Goal: Task Accomplishment & Management: Manage account settings

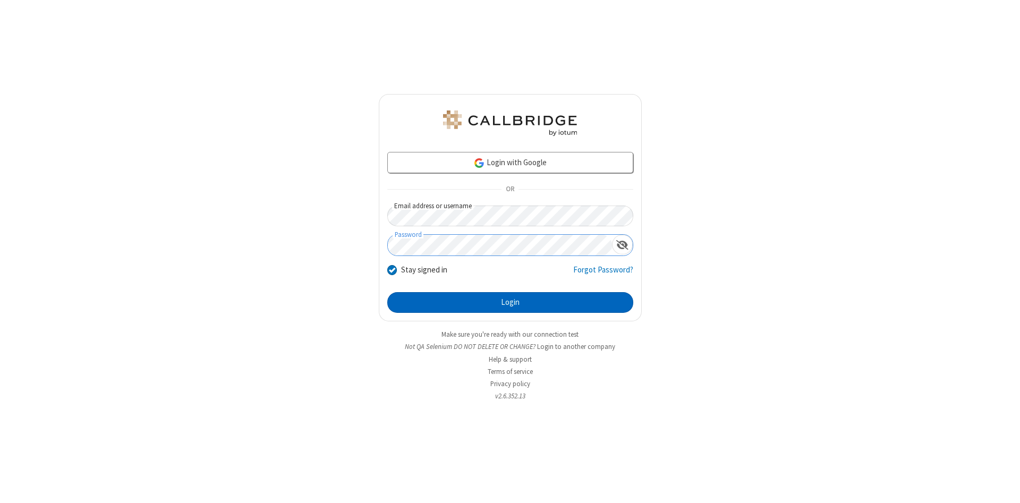
click at [510, 303] on button "Login" at bounding box center [510, 302] width 246 height 21
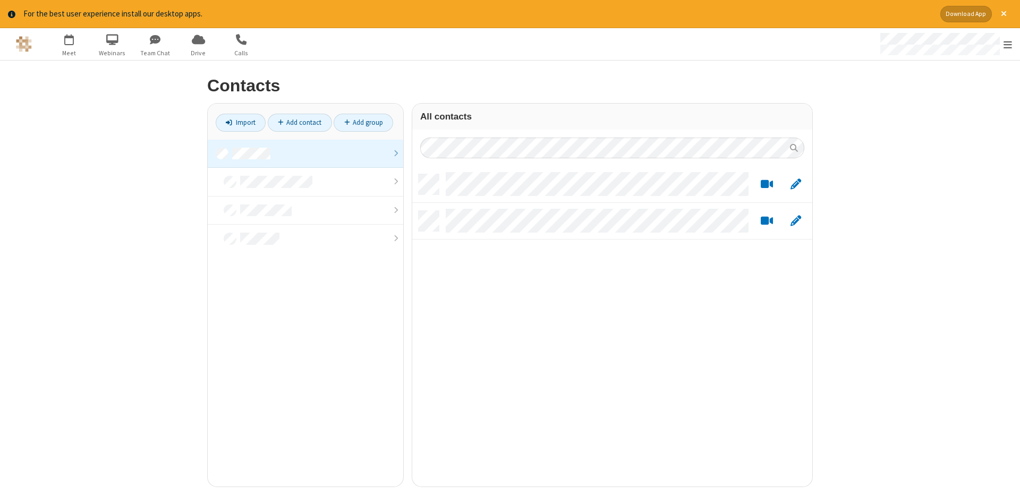
scroll to position [320, 400]
click at [306, 154] on link at bounding box center [306, 154] width 196 height 29
click at [300, 122] on link "Add contact" at bounding box center [300, 123] width 64 height 18
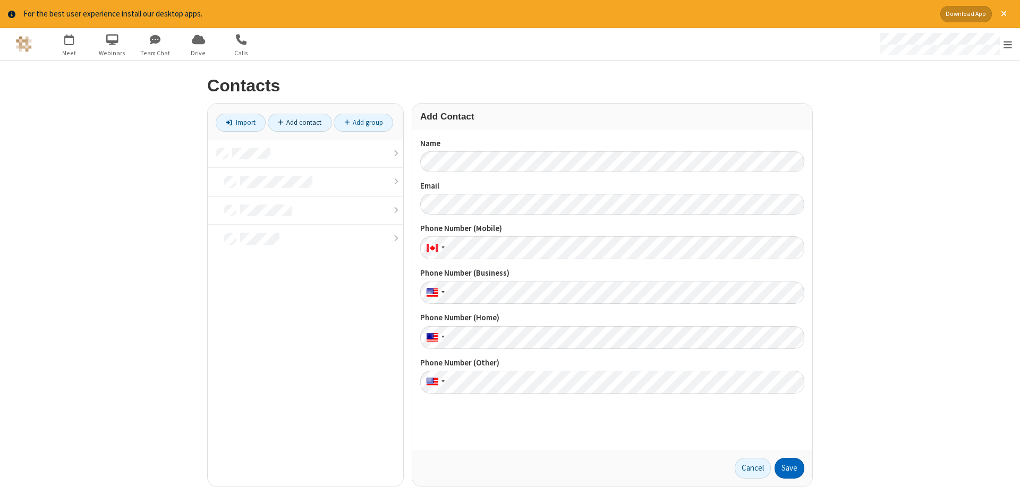
click at [790, 468] on button "Save" at bounding box center [790, 468] width 30 height 21
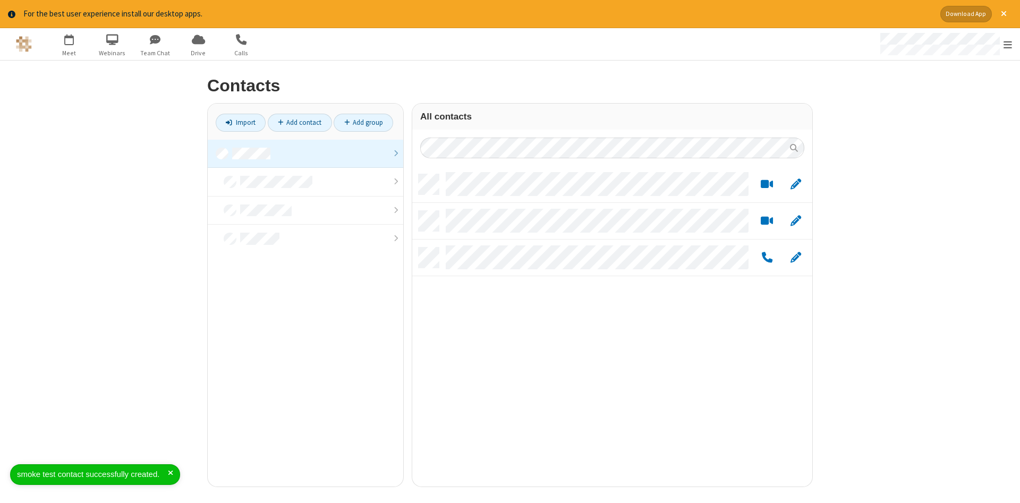
scroll to position [320, 400]
click at [300, 122] on link "Add contact" at bounding box center [300, 123] width 64 height 18
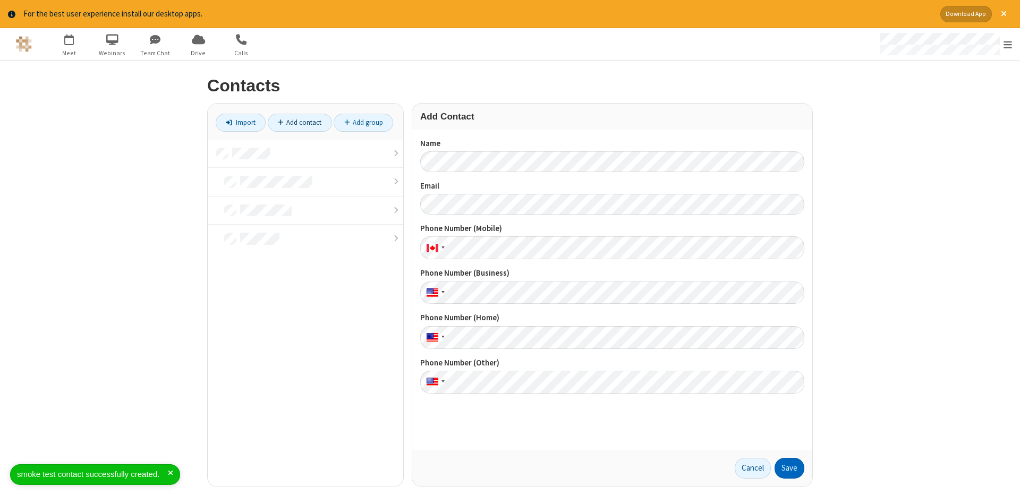
click at [790, 468] on button "Save" at bounding box center [790, 468] width 30 height 21
